Goal: Task Accomplishment & Management: Complete application form

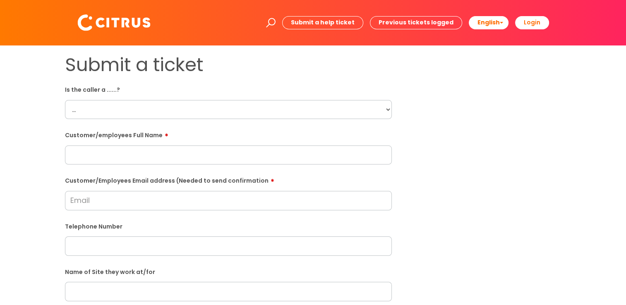
click at [217, 106] on select "... Citrus Customer Citrus Employee [DEMOGRAPHIC_DATA] Supplier" at bounding box center [228, 109] width 327 height 19
click at [65, 100] on select "... Citrus Customer Citrus Employee [DEMOGRAPHIC_DATA] Supplier" at bounding box center [228, 109] width 327 height 19
click at [283, 117] on select "... Citrus Customer Citrus Employee [DEMOGRAPHIC_DATA] Supplier" at bounding box center [228, 109] width 327 height 19
select select "Citrus Employee"
click at [65, 100] on select "... Citrus Customer Citrus Employee [DEMOGRAPHIC_DATA] Supplier" at bounding box center [228, 109] width 327 height 19
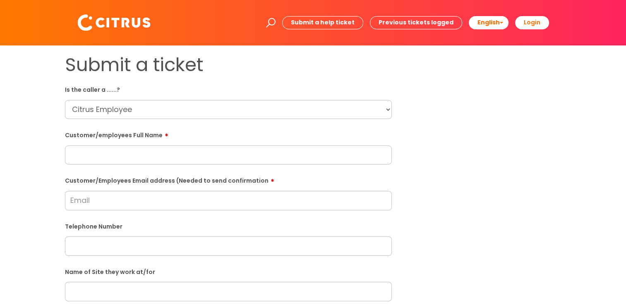
click at [193, 159] on input "text" at bounding box center [228, 155] width 327 height 19
click at [151, 149] on input "text" at bounding box center [228, 155] width 327 height 19
paste input "[PERSON_NAME]"
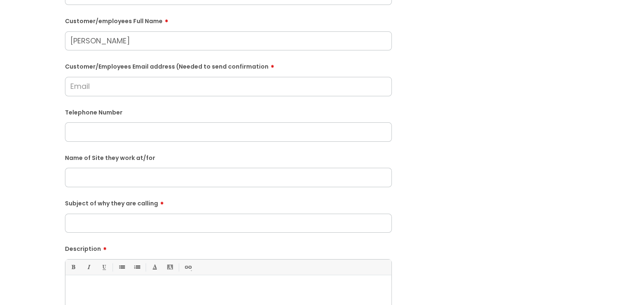
scroll to position [124, 0]
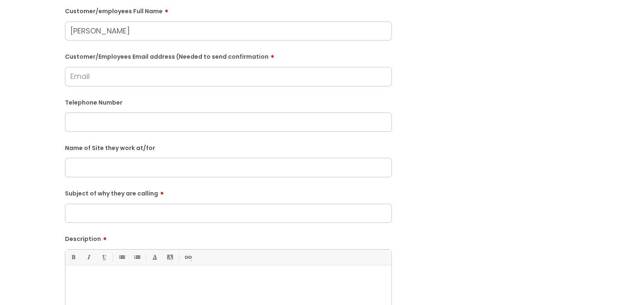
type input "[PERSON_NAME]"
click at [115, 75] on input "Customer/Employees Email address (Needed to send confirmation" at bounding box center [228, 76] width 327 height 19
click at [165, 75] on input "Customer/Employees Email address (Needed to send confirmation" at bounding box center [228, 76] width 327 height 19
paste input "[EMAIL_ADDRESS][DOMAIN_NAME]"
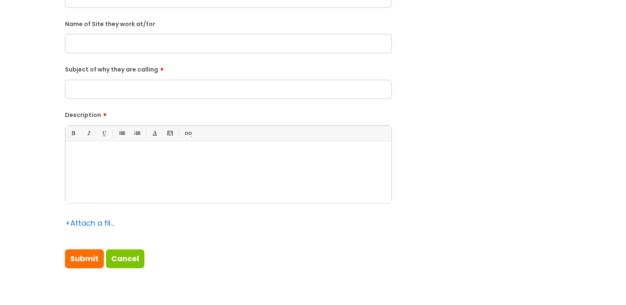
type input "[EMAIL_ADDRESS][DOMAIN_NAME]"
click at [175, 160] on div at bounding box center [228, 174] width 326 height 57
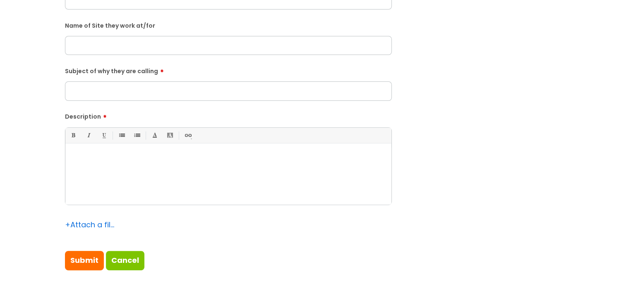
scroll to position [280, 0]
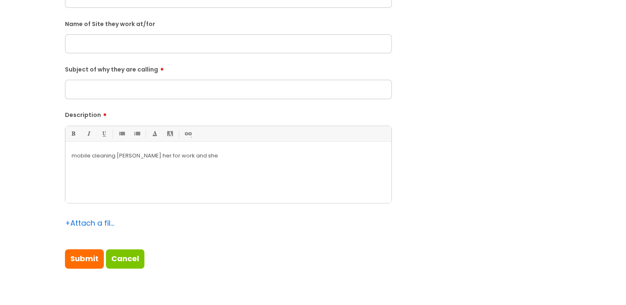
click at [117, 155] on p "mobile cleaning [PERSON_NAME] her for work and she" at bounding box center [228, 155] width 313 height 7
drag, startPoint x: 201, startPoint y: 157, endPoint x: 116, endPoint y: 162, distance: 84.5
click at [116, 162] on div "mobile cleaning [PERSON_NAME] her for work and she" at bounding box center [228, 174] width 326 height 57
drag, startPoint x: 143, startPoint y: 158, endPoint x: 116, endPoint y: 158, distance: 27.3
click at [116, 158] on p "mobile cleaning will be" at bounding box center [228, 155] width 313 height 7
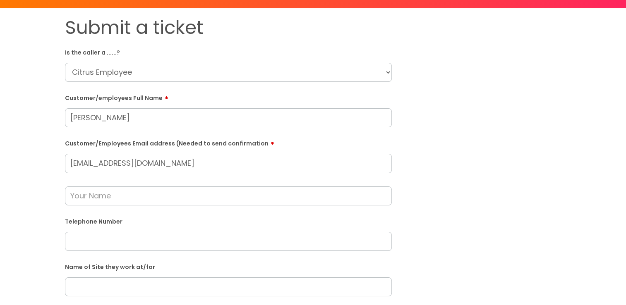
scroll to position [32, 0]
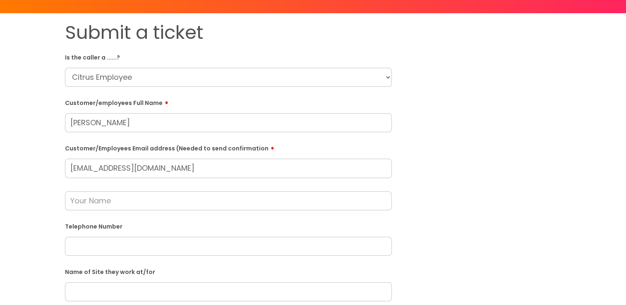
drag, startPoint x: 140, startPoint y: 120, endPoint x: -2, endPoint y: 128, distance: 141.6
click at [0, 128] on html "Enter your search term here... Search Submit a help ticket Previous tickets log…" at bounding box center [313, 120] width 626 height 305
click at [170, 198] on input "text" at bounding box center [228, 200] width 327 height 19
paste input "[PERSON_NAME]"
type input "[PERSON_NAME]"
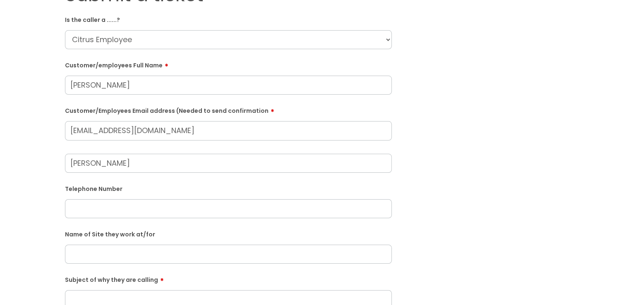
scroll to position [156, 0]
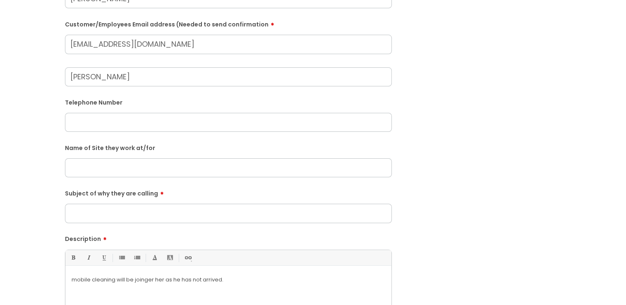
click at [175, 129] on input "text" at bounding box center [228, 122] width 327 height 19
paste input "07376731911"
type input "07376731911"
click at [166, 170] on input "text" at bounding box center [228, 167] width 327 height 19
click at [154, 172] on input "text" at bounding box center [228, 167] width 327 height 19
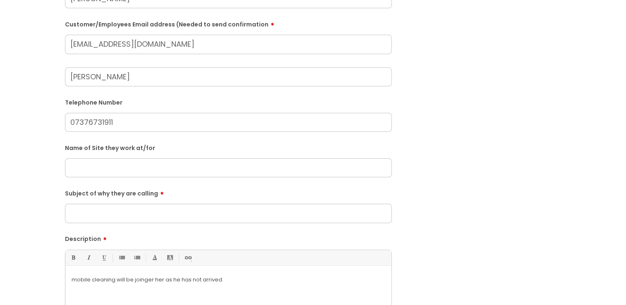
paste input "Drowning Snap"
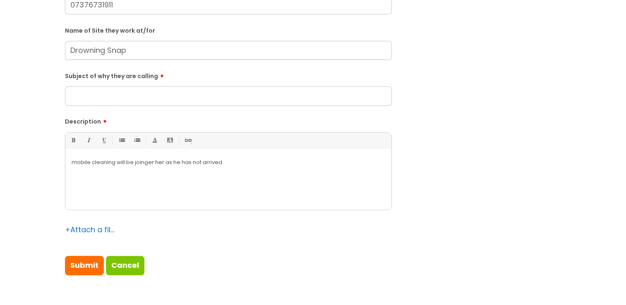
scroll to position [280, 0]
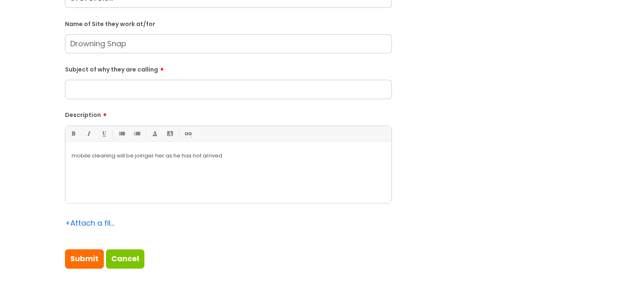
type input "Drowning Snap"
click at [72, 154] on p "mobile cleaning will be joinger her as he has not arrived." at bounding box center [228, 155] width 313 height 7
click at [148, 156] on p "She asked if the mobile cleaning will be joinger her as he has not arrived." at bounding box center [228, 155] width 313 height 7
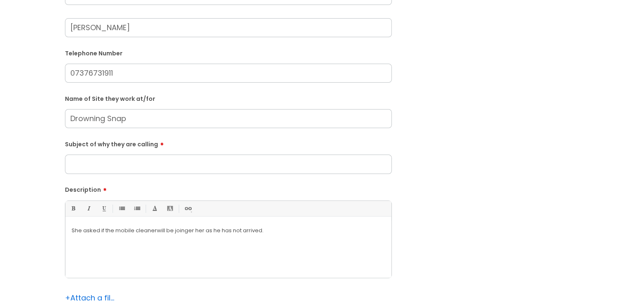
scroll to position [207, 0]
click at [184, 230] on p "She asked if the mobile cleaner will be joinger her as he has not arrived." at bounding box center [228, 229] width 313 height 7
click at [283, 230] on p "She asked if the mobile cleaner will be joining her as he has not arrived." at bounding box center [228, 229] width 313 height 7
click at [154, 161] on input "Subject of why they are calling" at bounding box center [228, 162] width 327 height 19
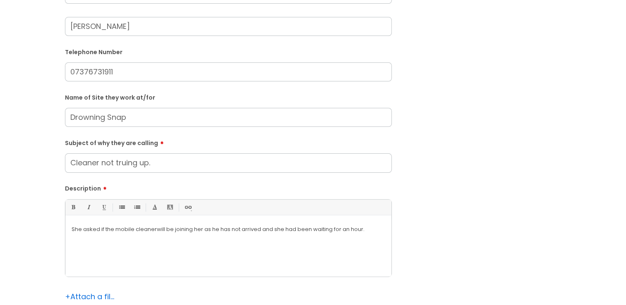
click at [124, 162] on input "Cleaner not truing up." at bounding box center [228, 162] width 327 height 19
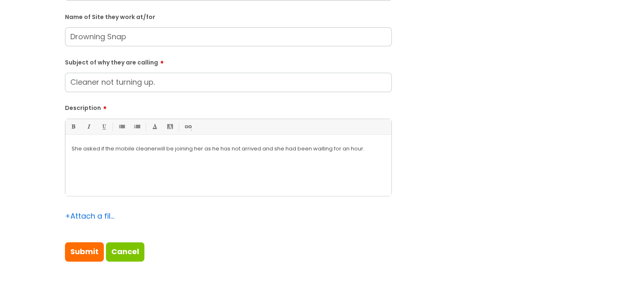
scroll to position [289, 0]
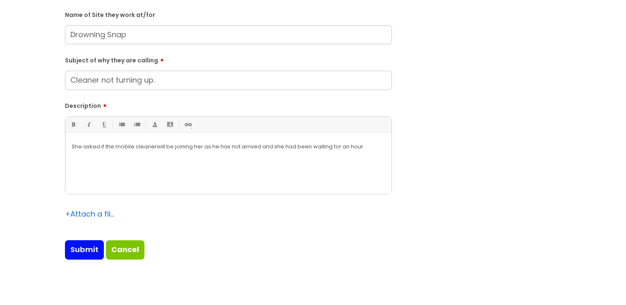
type input "Cleaner not turning up."
click at [75, 247] on input "Submit" at bounding box center [84, 249] width 39 height 19
type input "Please Wait..."
